Goal: Check status

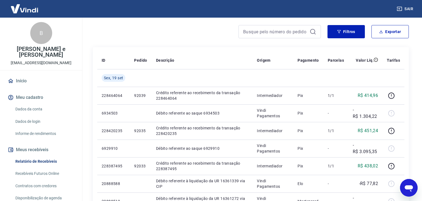
scroll to position [75, 0]
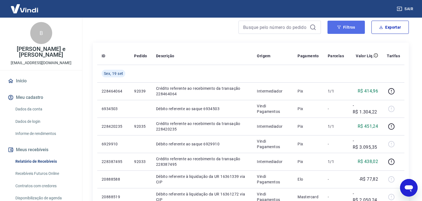
click at [337, 31] on button "Filtros" at bounding box center [346, 27] width 37 height 13
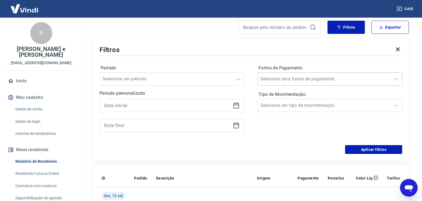
click at [291, 78] on input "Forma de Pagamento" at bounding box center [289, 79] width 56 height 7
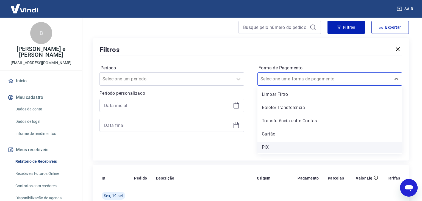
click at [274, 146] on div "PIX" at bounding box center [330, 147] width 145 height 11
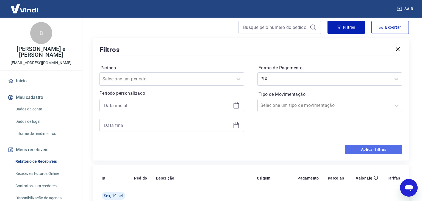
click at [374, 149] on button "Aplicar filtros" at bounding box center [373, 149] width 57 height 9
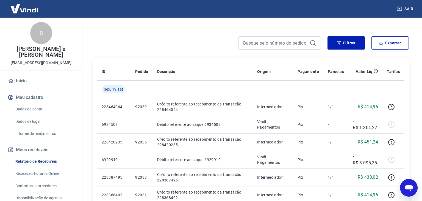
scroll to position [59, 0]
